Goal: Information Seeking & Learning: Learn about a topic

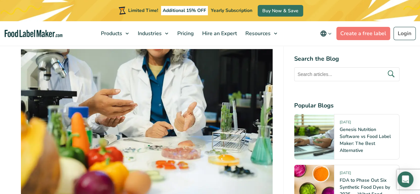
scroll to position [1072, 0]
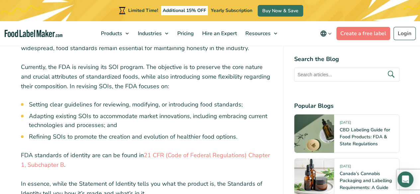
scroll to position [1100, 0]
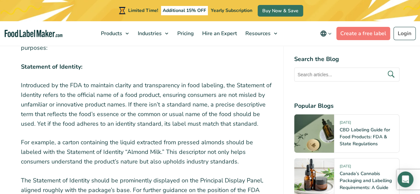
scroll to position [768, 0]
